Goal: Transaction & Acquisition: Purchase product/service

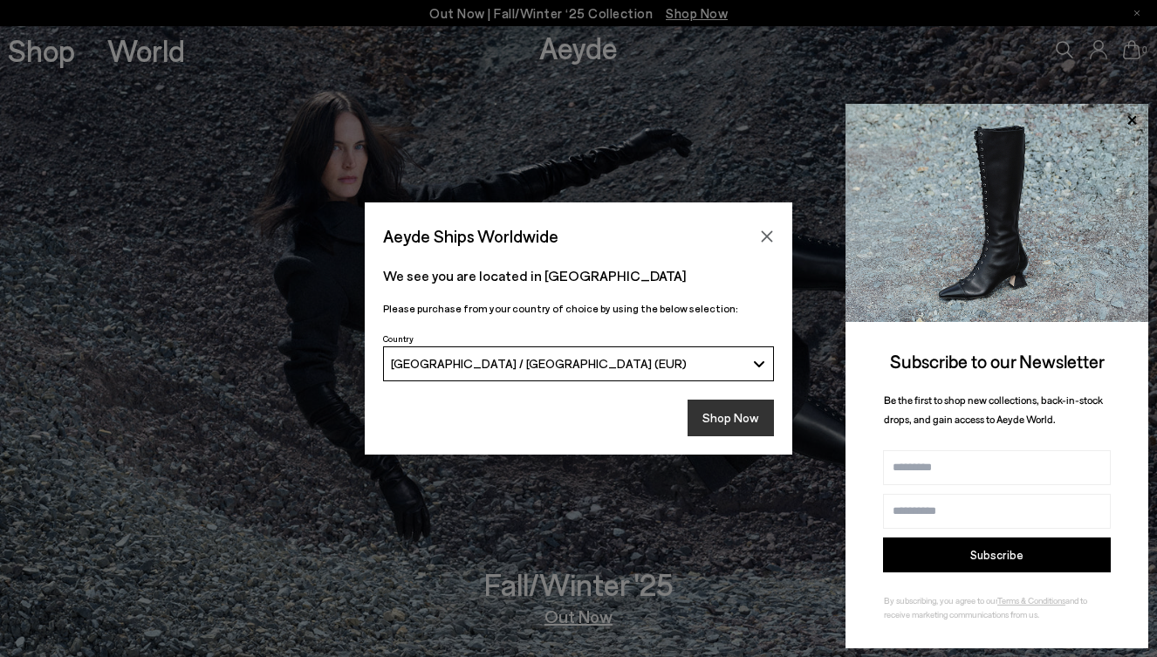
click at [736, 410] on button "Shop Now" at bounding box center [730, 418] width 86 height 37
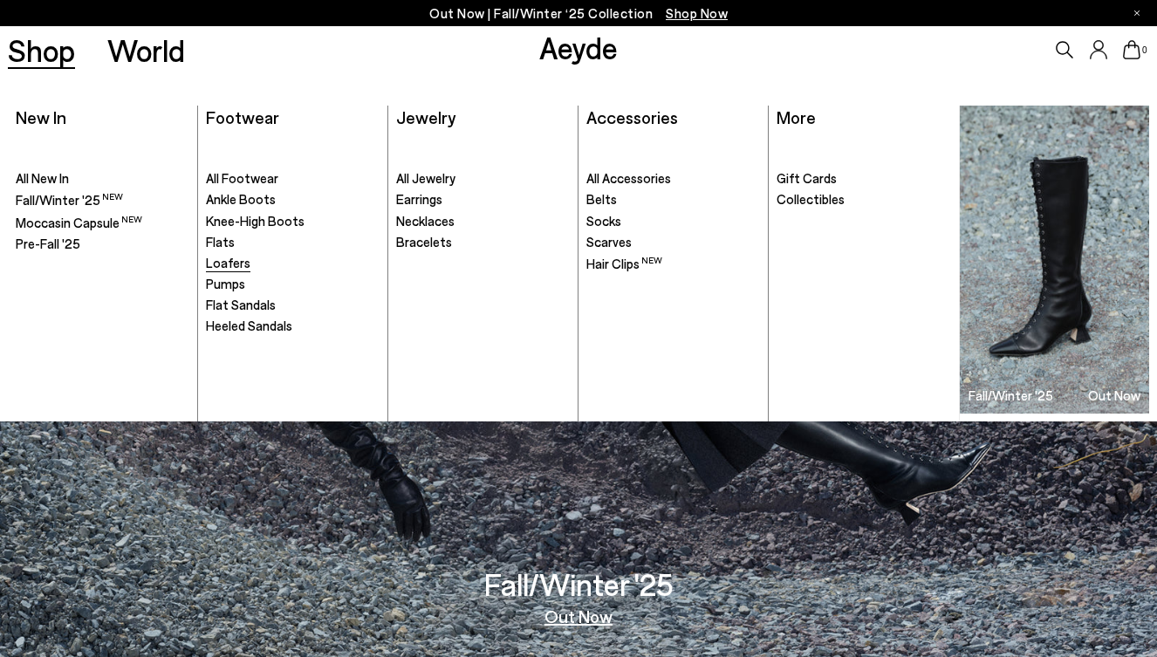
click at [226, 261] on span "Loafers" at bounding box center [228, 263] width 44 height 16
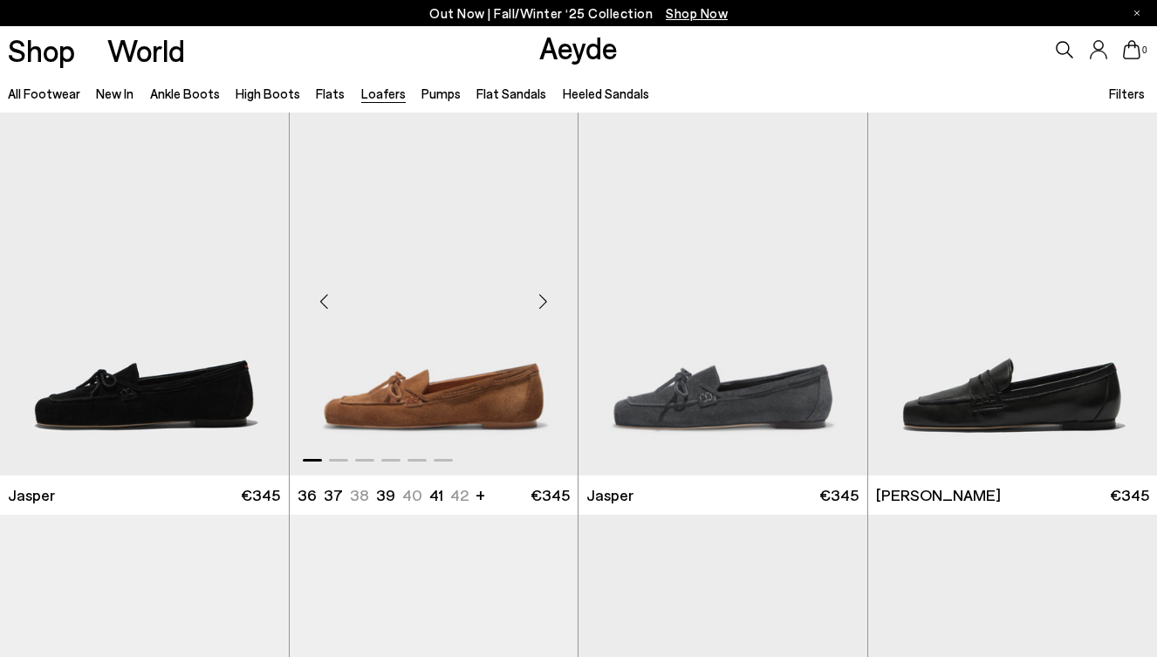
click at [540, 305] on div "Next slide" at bounding box center [542, 301] width 52 height 52
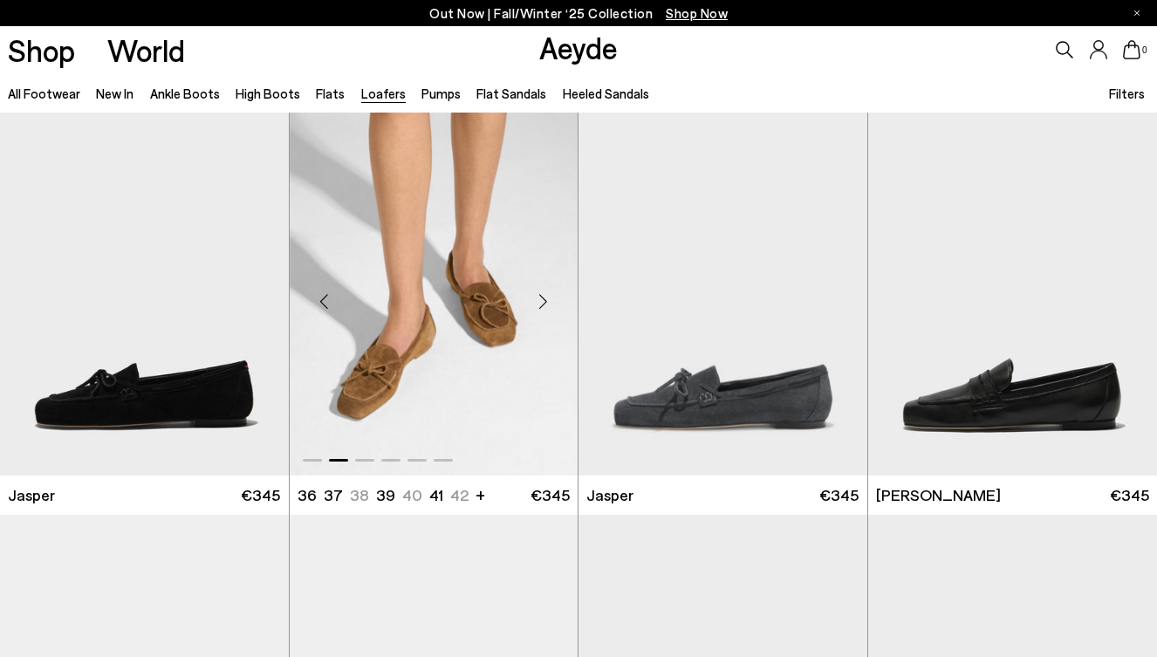
click at [540, 305] on div "Next slide" at bounding box center [542, 301] width 52 height 52
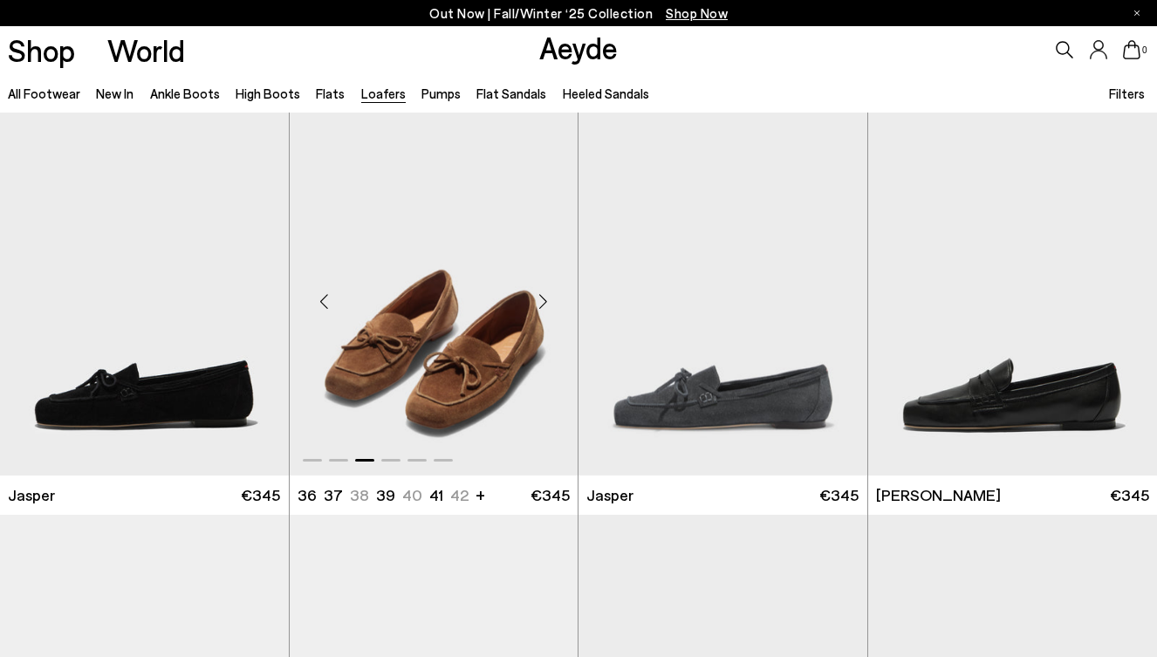
click at [540, 305] on div "Next slide" at bounding box center [542, 301] width 52 height 52
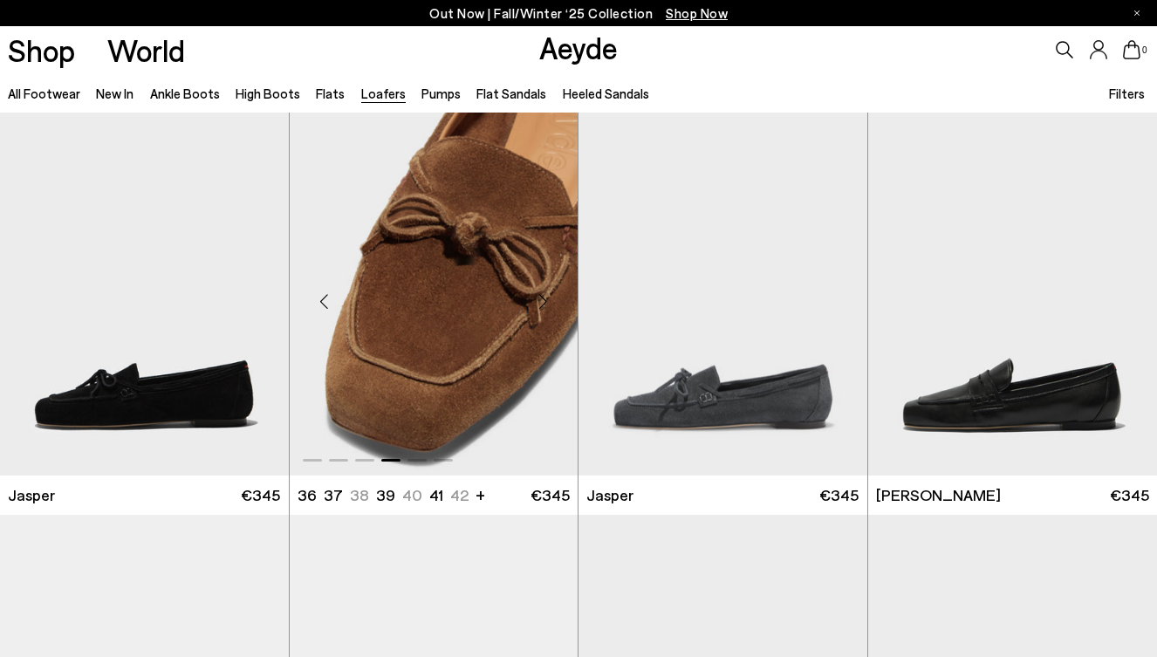
click at [540, 305] on div "Next slide" at bounding box center [542, 301] width 52 height 52
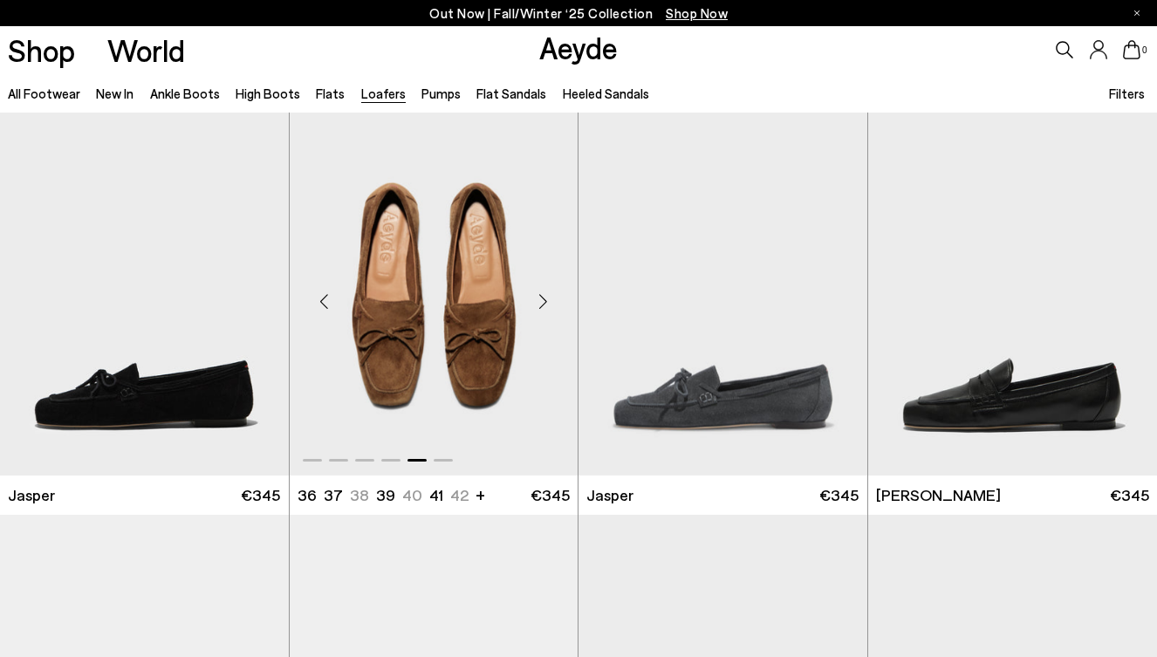
click at [540, 305] on div "Next slide" at bounding box center [542, 301] width 52 height 52
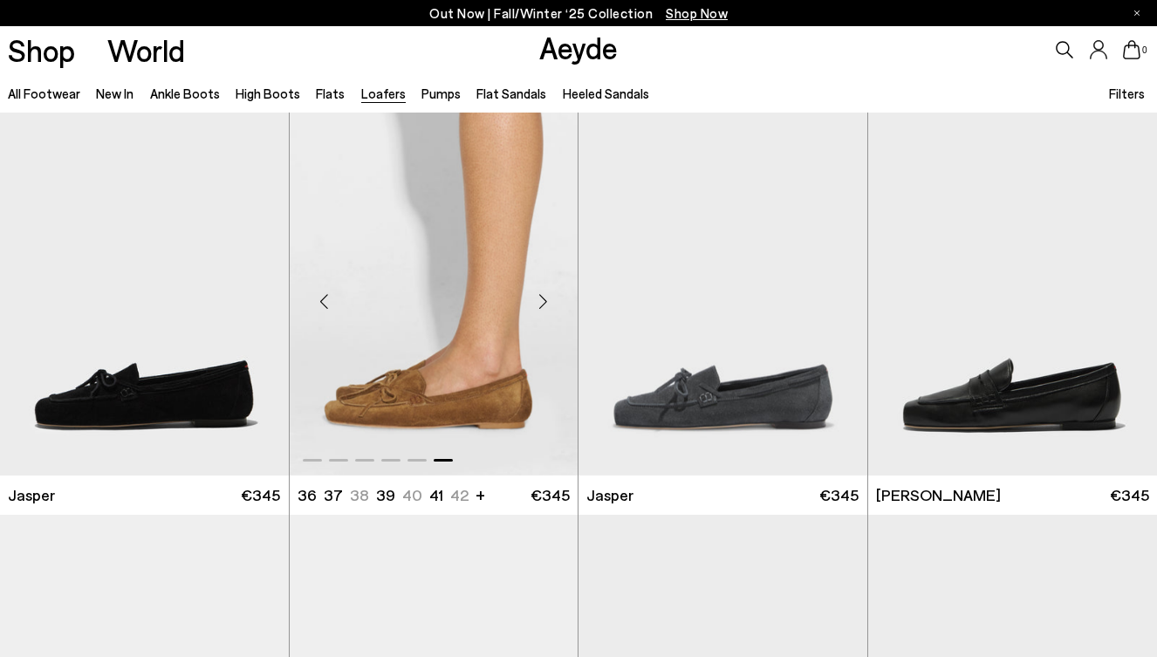
click at [540, 305] on div "Next slide" at bounding box center [542, 301] width 52 height 52
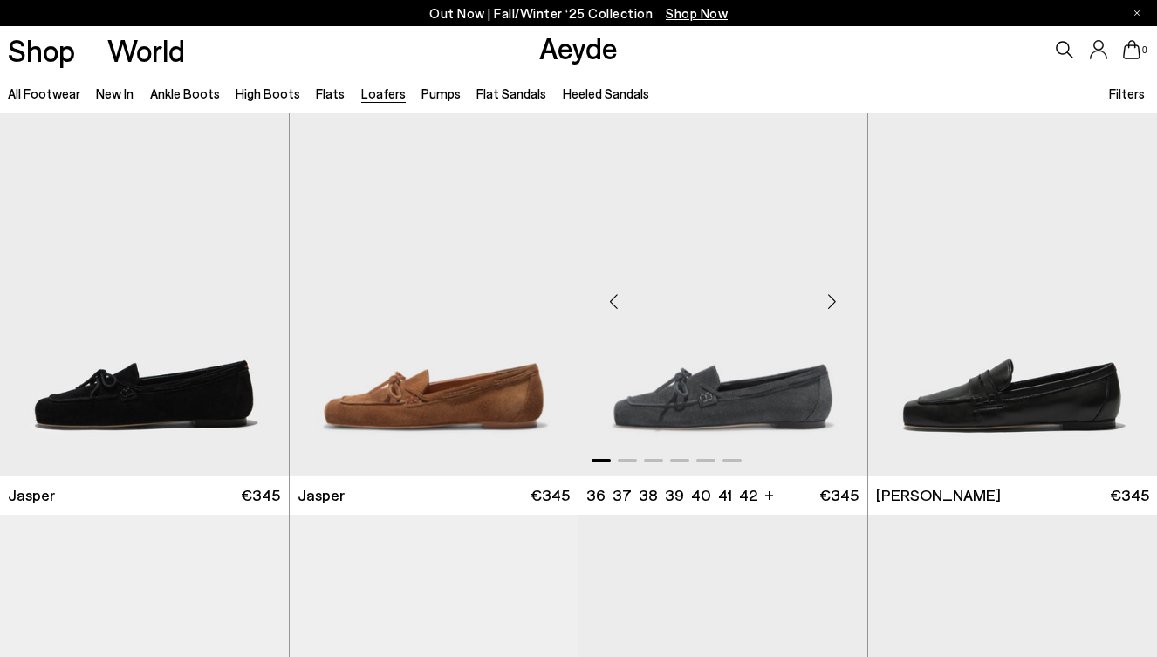
scroll to position [485, 0]
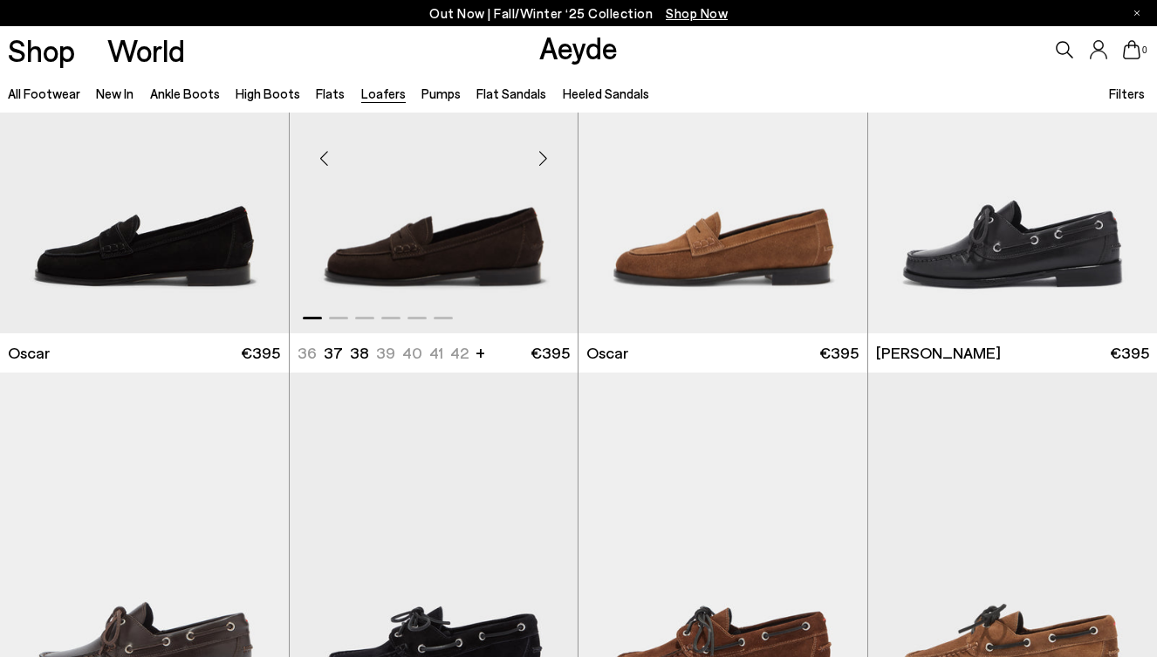
scroll to position [2101, 0]
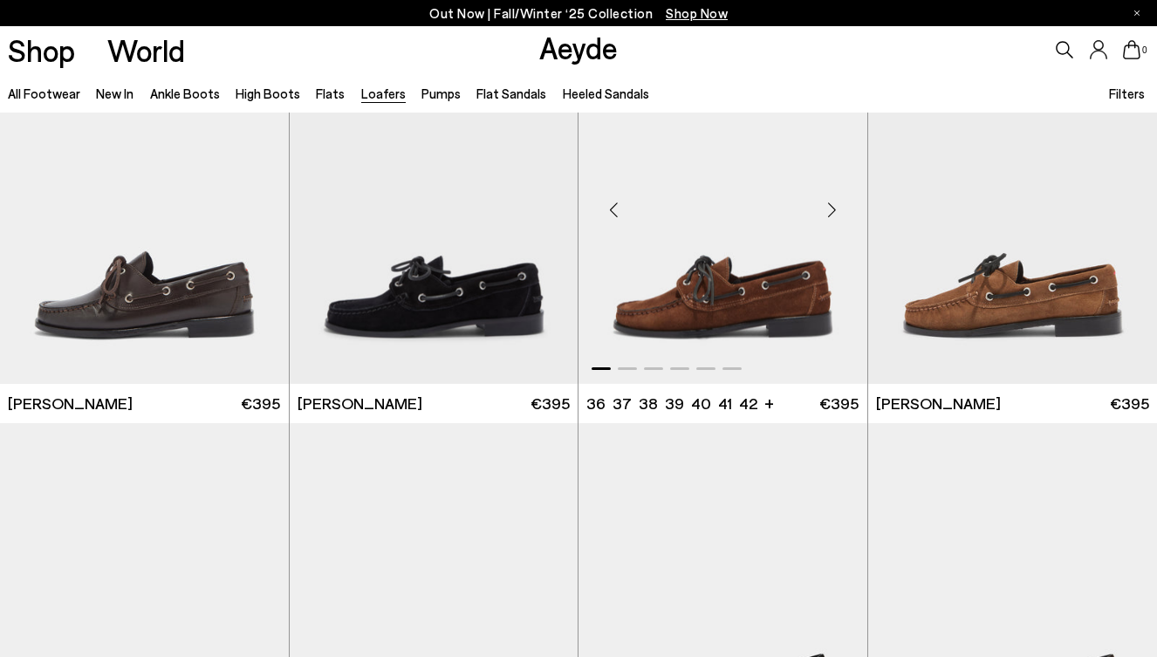
click at [722, 288] on img "1 / 6" at bounding box center [722, 203] width 289 height 363
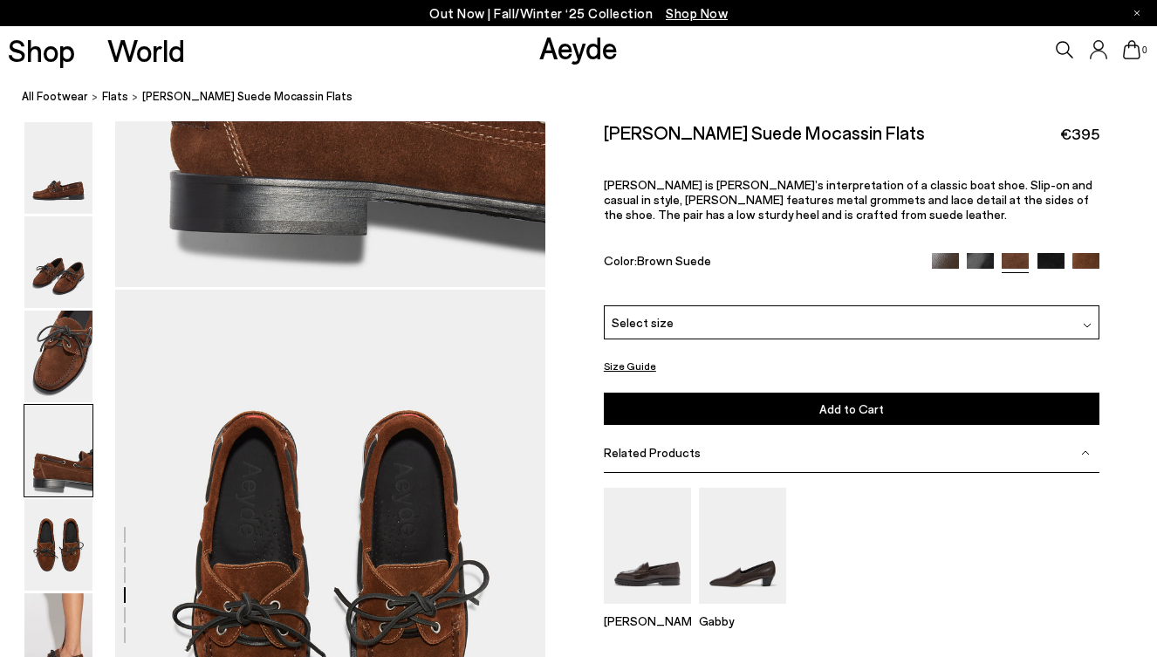
scroll to position [1500, 0]
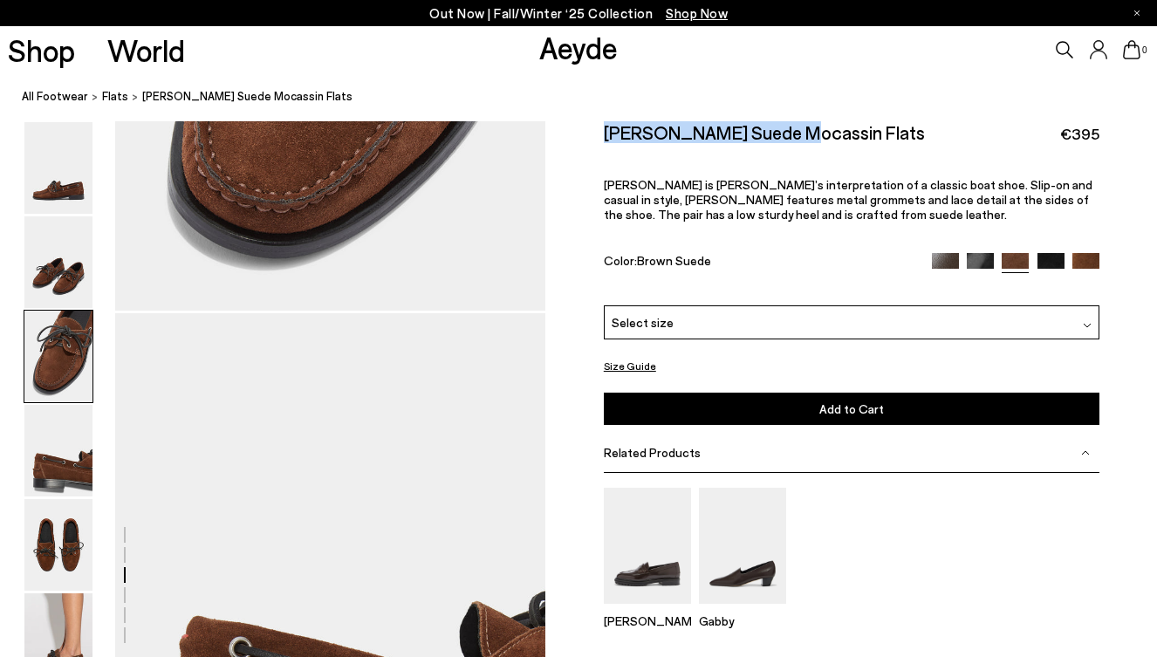
drag, startPoint x: 598, startPoint y: 131, endPoint x: 780, endPoint y: 126, distance: 182.4
click at [780, 126] on div "Size Guide Shoes Belt Fit: Available in sizes EU 36-46, and it has a wide fit—r…" at bounding box center [851, 458] width 612 height 674
copy h2 "[PERSON_NAME] Suede Mocassin"
